Goal: Navigation & Orientation: Find specific page/section

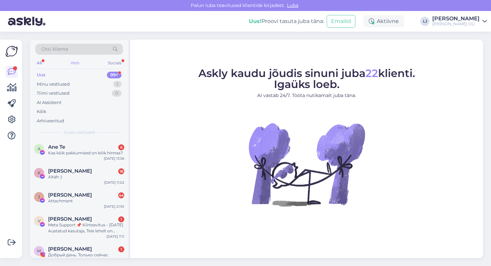
click at [71, 60] on div "Web" at bounding box center [75, 63] width 12 height 9
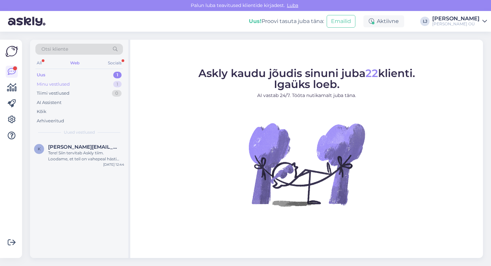
click at [69, 82] on div "Minu vestlused" at bounding box center [53, 84] width 33 height 7
click at [63, 78] on div "Uus 1" at bounding box center [78, 74] width 87 height 9
click at [61, 92] on div "Tiimi vestlused" at bounding box center [53, 93] width 33 height 7
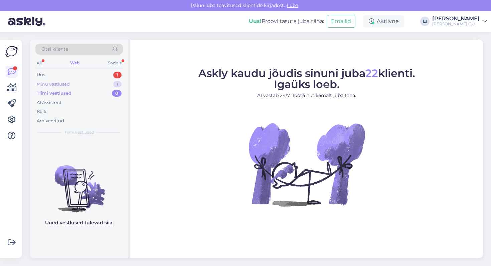
click at [60, 81] on div "Minu vestlused" at bounding box center [53, 84] width 33 height 7
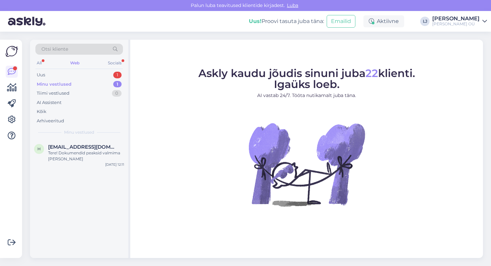
click at [73, 66] on div "Web" at bounding box center [75, 63] width 12 height 9
click at [43, 63] on div "All Web Socials" at bounding box center [78, 64] width 87 height 10
click at [41, 63] on div "All" at bounding box center [39, 63] width 8 height 9
click at [49, 85] on div "Minu vestlused" at bounding box center [54, 84] width 35 height 7
click at [46, 72] on div "Uus 99+" at bounding box center [78, 74] width 87 height 9
